Goal: Task Accomplishment & Management: Manage account settings

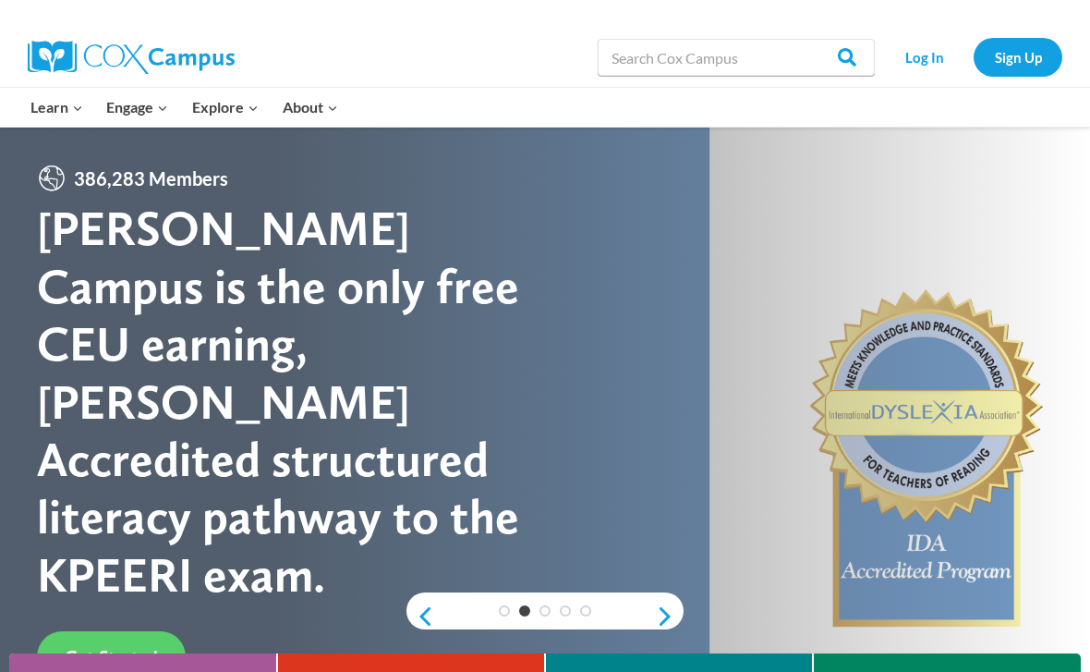
click at [937, 55] on link "Log In" at bounding box center [924, 57] width 80 height 38
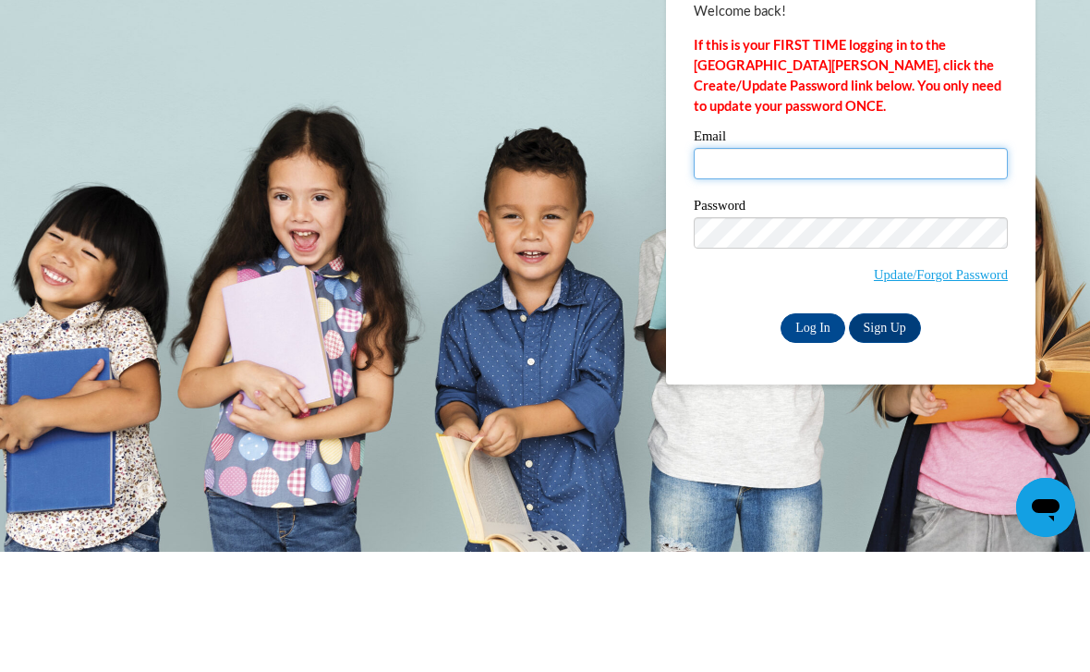
type input "amargueritaa@gmail.com"
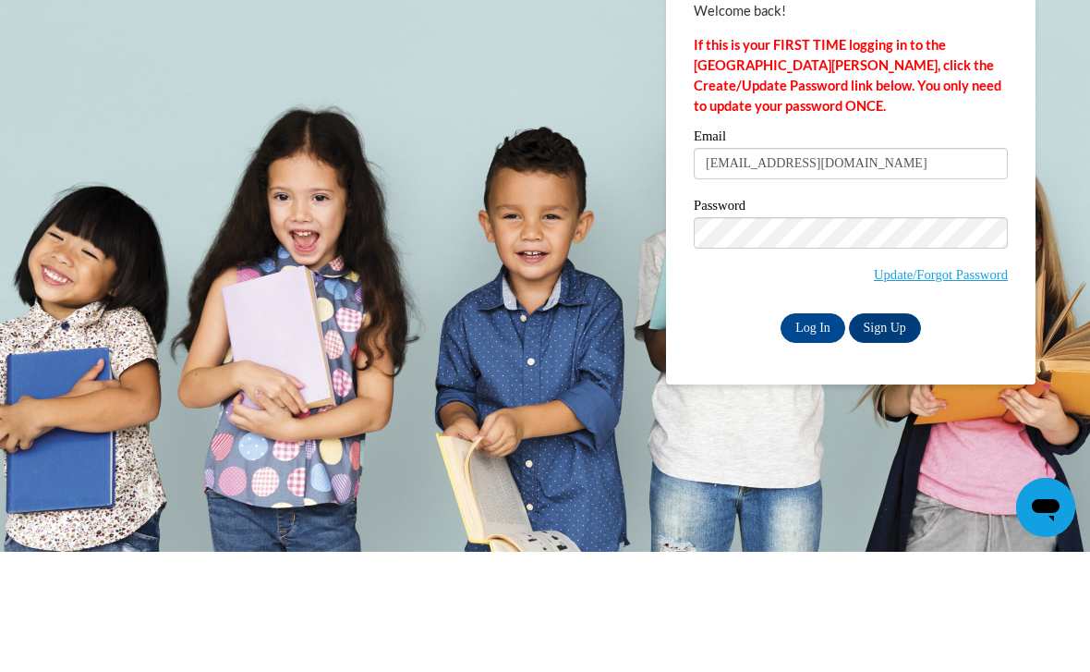
click at [813, 433] on input "Log In" at bounding box center [813, 448] width 65 height 30
click at [807, 438] on input "Log In" at bounding box center [813, 448] width 65 height 30
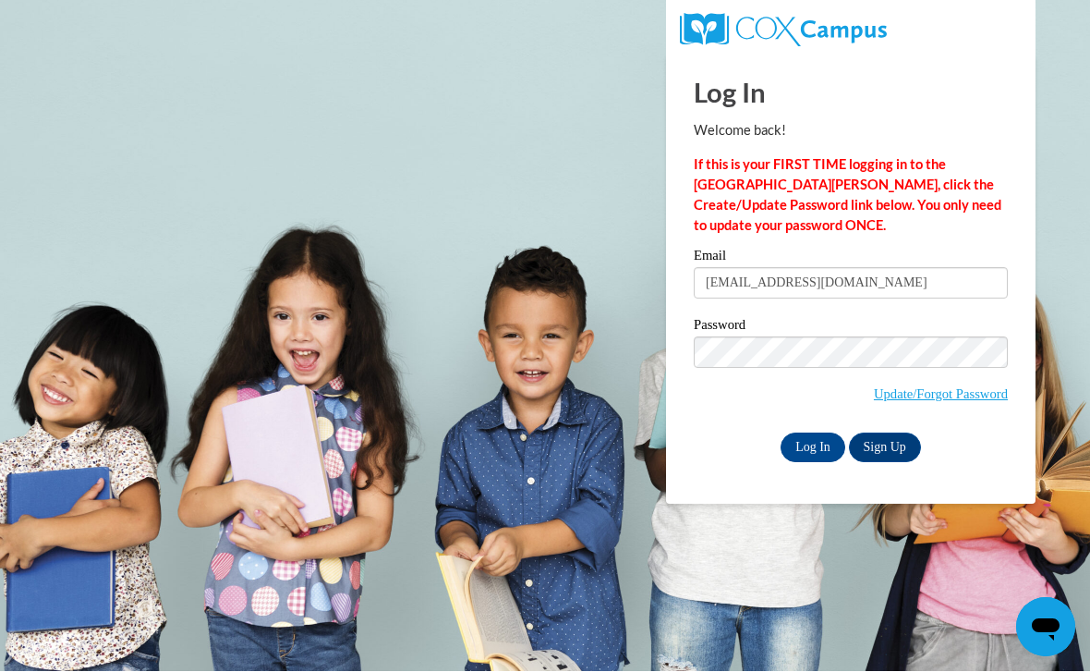
click at [798, 444] on input "Log In" at bounding box center [813, 448] width 65 height 30
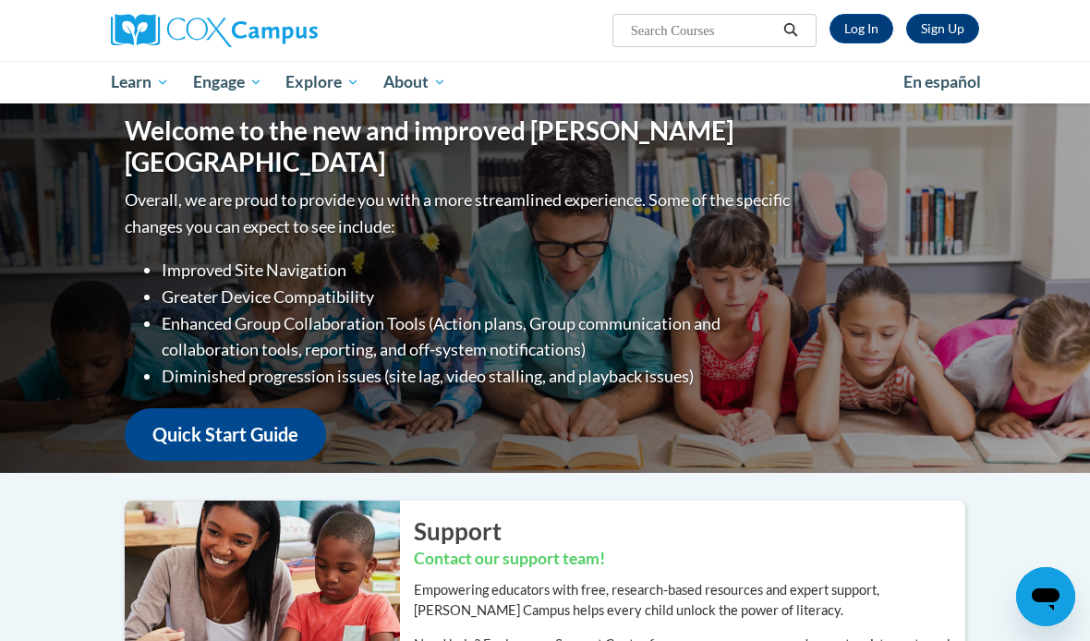
click at [861, 26] on link "Log In" at bounding box center [862, 29] width 64 height 30
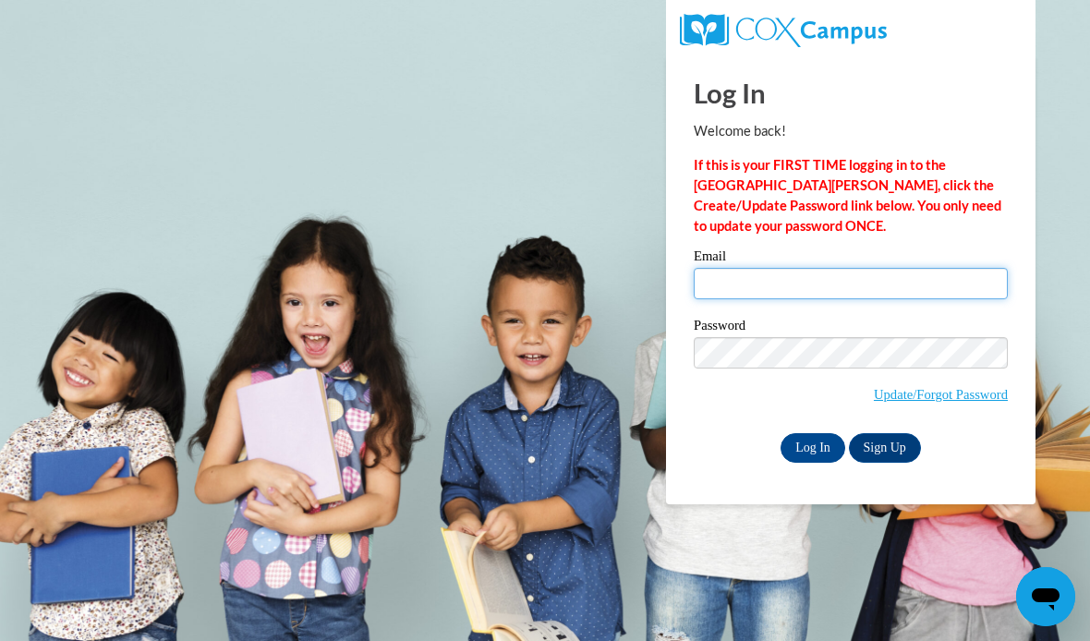
type input "amargueritaa@gmail.com"
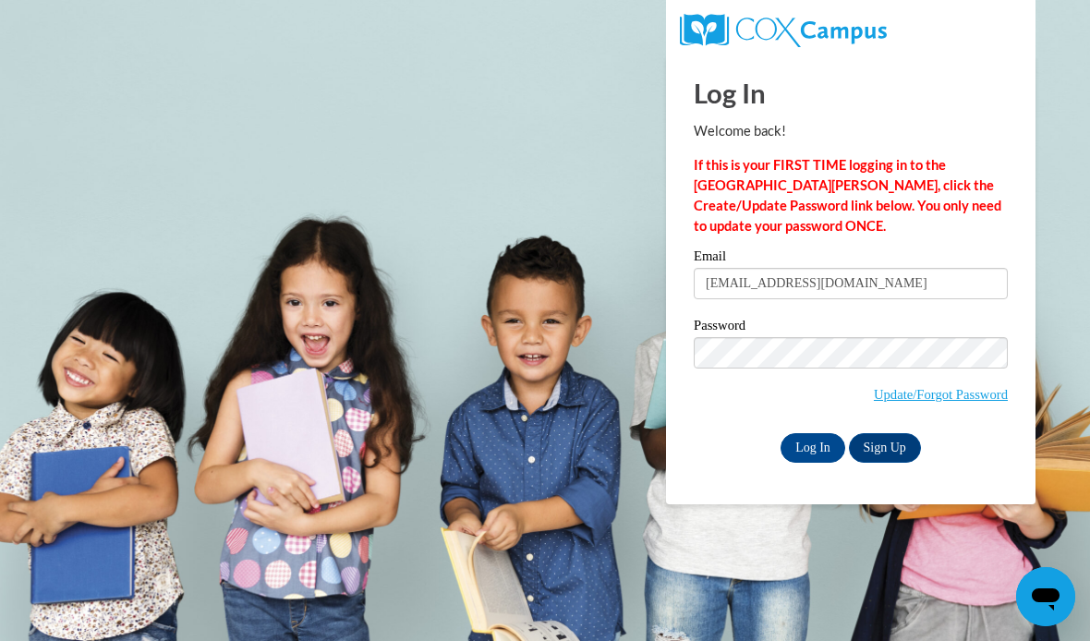
click at [813, 446] on input "Log In" at bounding box center [813, 448] width 65 height 30
click at [799, 455] on input "Log In" at bounding box center [813, 448] width 65 height 30
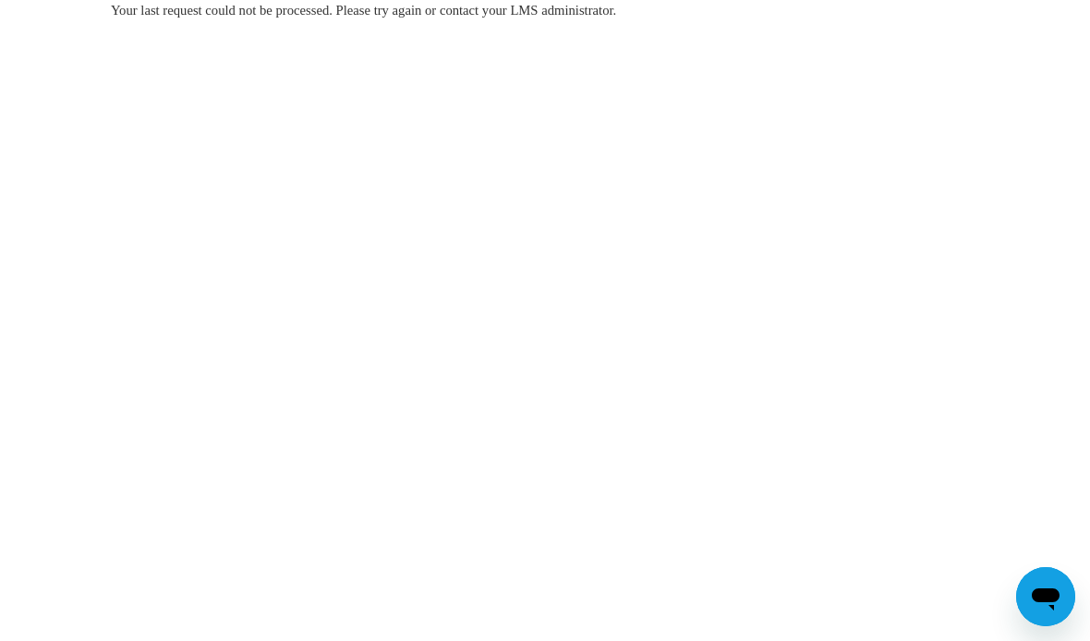
click at [419, 22] on div "Your last request could not be processed. Please try again or contact your LMS …" at bounding box center [545, 65] width 896 height 131
